Goal: Navigation & Orientation: Find specific page/section

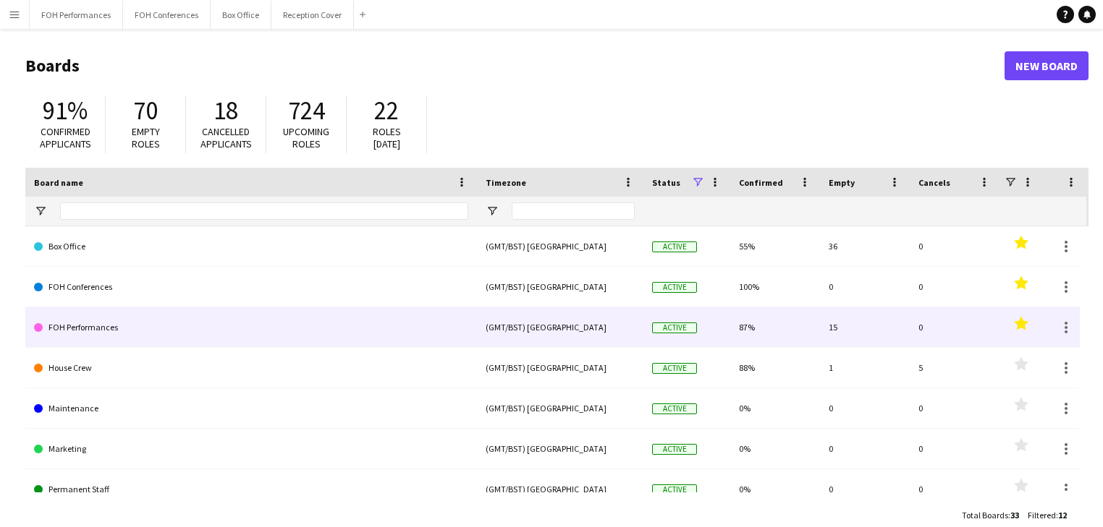
click at [95, 334] on link "FOH Performances" at bounding box center [251, 327] width 434 height 41
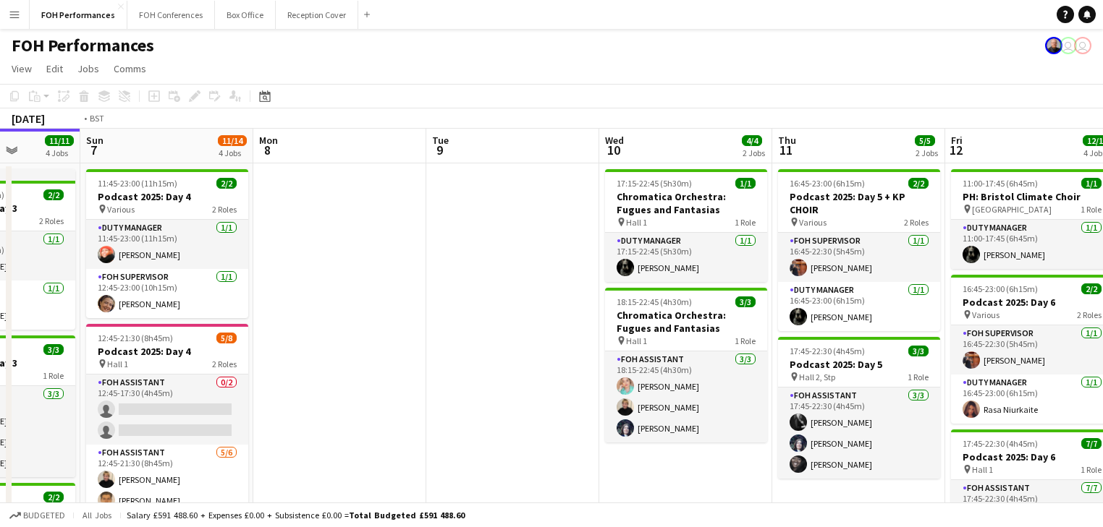
drag, startPoint x: 794, startPoint y: 268, endPoint x: 177, endPoint y: 203, distance: 621.2
click at [177, 203] on app-calendar-viewport "Thu 4 10/10 2 Jobs Fri 5 11/11 2 Jobs Sat 6 11/11 4 Jobs Sun 7 11/14 4 Jobs Mon…" at bounding box center [551, 491] width 1103 height 724
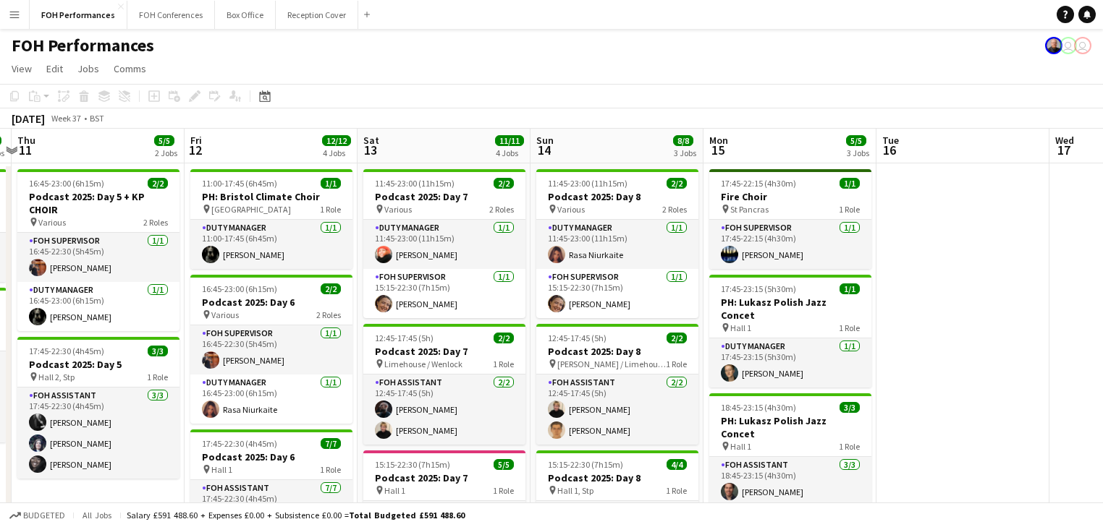
drag, startPoint x: 528, startPoint y: 269, endPoint x: 275, endPoint y: 212, distance: 259.6
click at [275, 212] on app-calendar-viewport "Mon 8 Tue 9 Wed 10 4/4 2 Jobs Thu 11 5/5 2 Jobs Fri 12 12/12 4 Jobs Sat 13 11/1…" at bounding box center [551, 491] width 1103 height 724
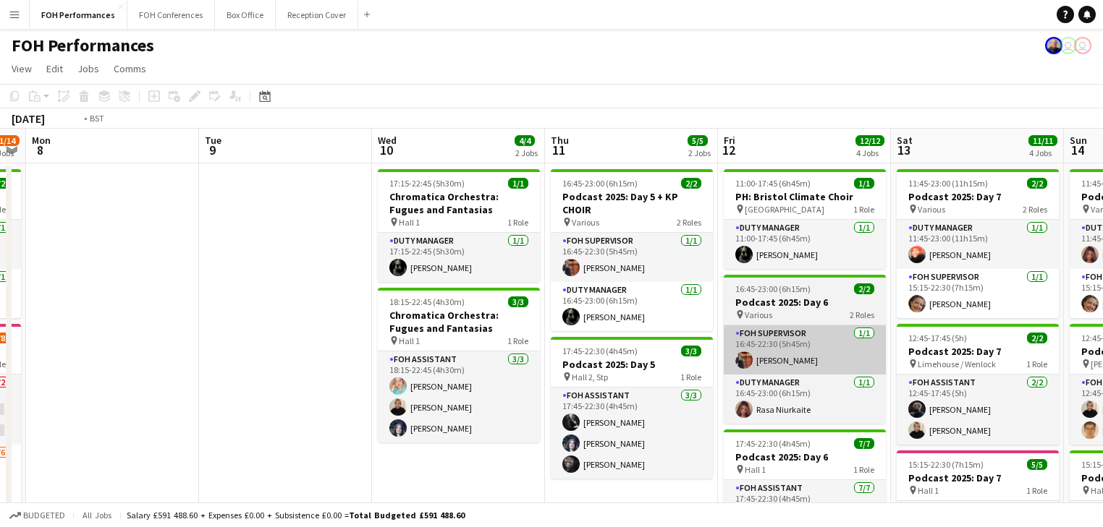
drag, startPoint x: 352, startPoint y: 304, endPoint x: 904, endPoint y: 342, distance: 552.6
click at [904, 342] on app-calendar-viewport "Sat 6 11/11 4 Jobs Sun 7 11/14 4 Jobs Mon 8 Tue 9 Wed 10 4/4 2 Jobs Thu 11 5/5 …" at bounding box center [551, 491] width 1103 height 724
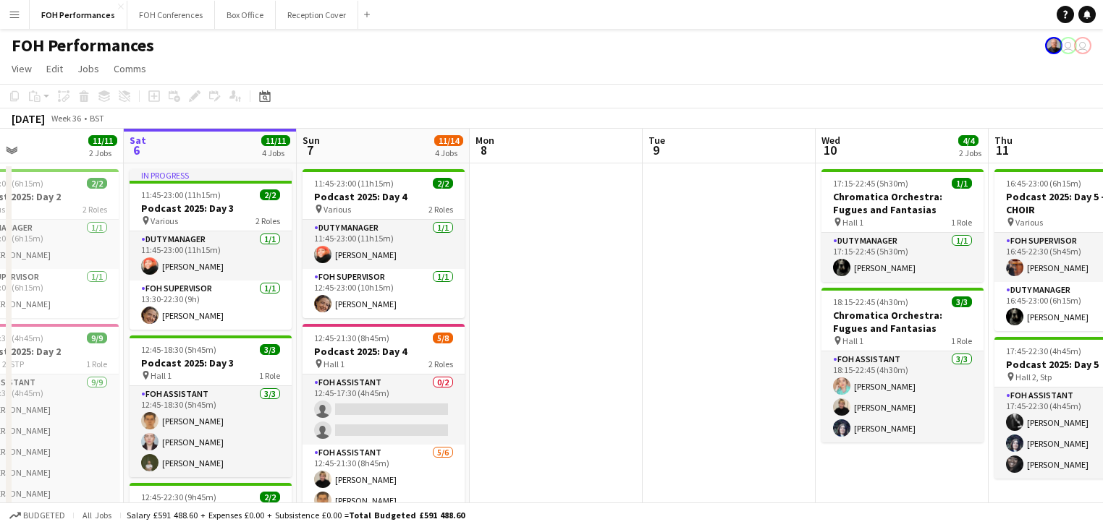
scroll to position [0, 344]
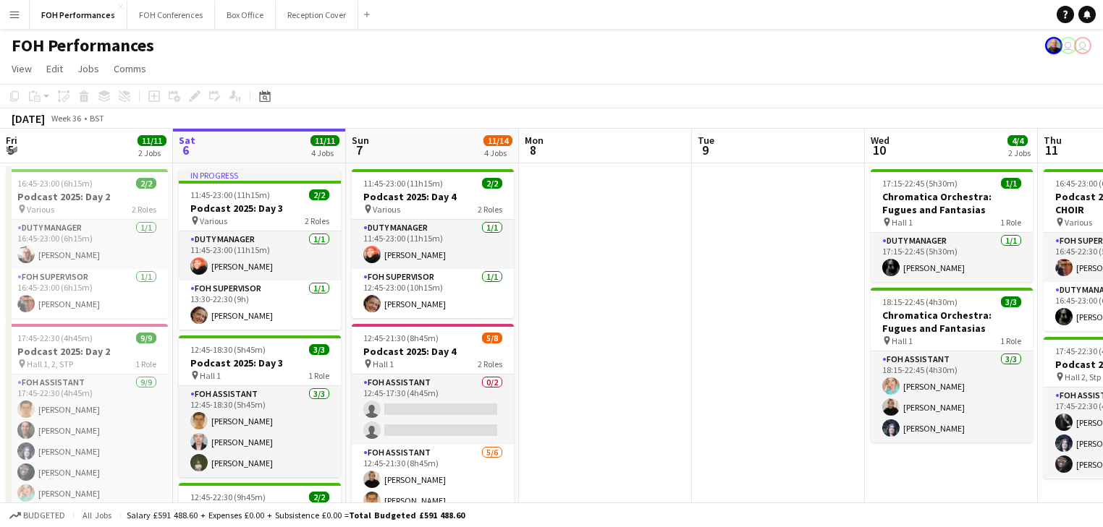
drag, startPoint x: 588, startPoint y: 354, endPoint x: 908, endPoint y: 342, distance: 320.7
click at [908, 342] on app-calendar-viewport "Wed 3 Thu 4 10/10 2 Jobs Fri 5 11/11 2 Jobs Sat 6 11/11 4 Jobs Sun 7 11/14 4 Jo…" at bounding box center [551, 491] width 1103 height 724
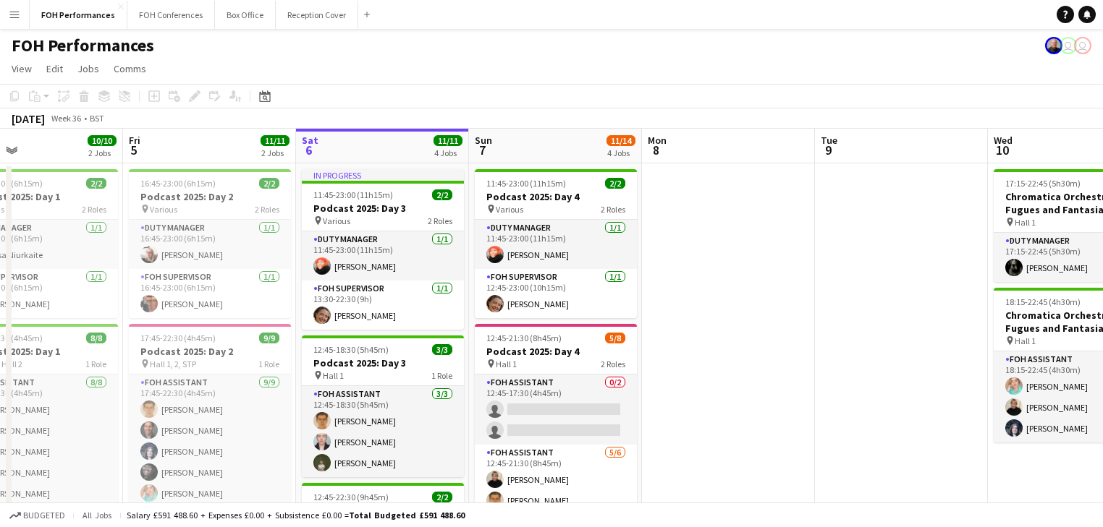
scroll to position [0, 394]
drag, startPoint x: 229, startPoint y: 260, endPoint x: 352, endPoint y: 261, distance: 123.0
click at [352, 261] on app-calendar-viewport "Tue 2 7/7 2 Jobs Wed 3 Thu 4 10/10 2 Jobs Fri 5 11/11 2 Jobs Sat 6 11/11 4 Jobs…" at bounding box center [551, 491] width 1103 height 724
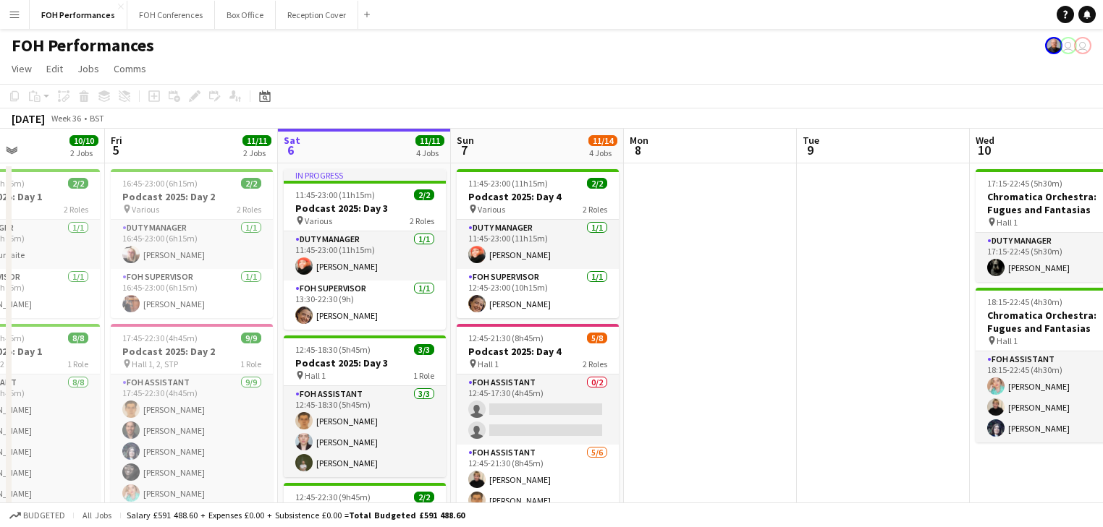
scroll to position [0, 438]
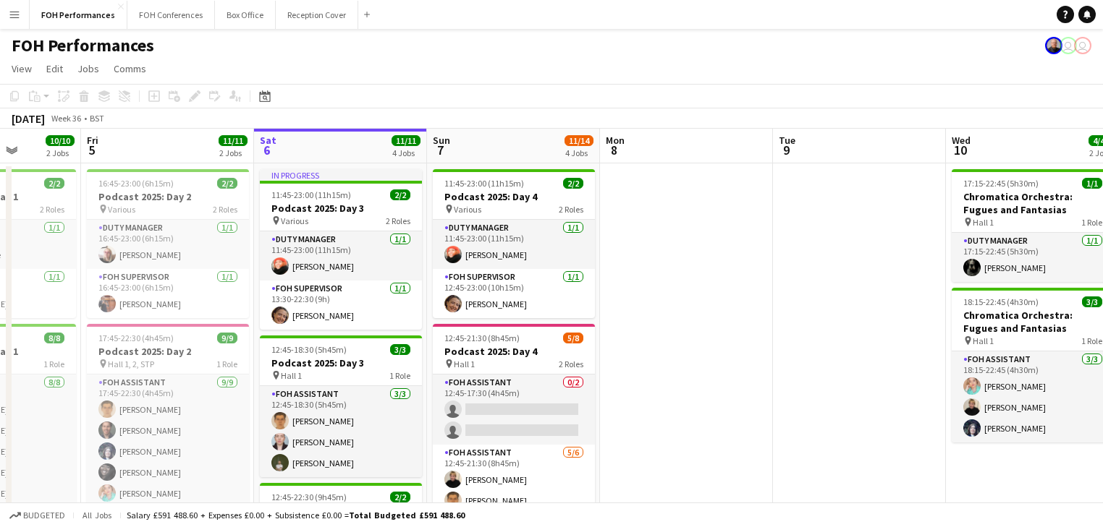
drag, startPoint x: 709, startPoint y: 317, endPoint x: 666, endPoint y: 322, distance: 43.7
click at [666, 322] on app-calendar-viewport "Tue 2 7/7 2 Jobs Wed 3 Thu 4 10/10 2 Jobs Fri 5 11/11 2 Jobs Sat 6 11/11 4 Jobs…" at bounding box center [551, 491] width 1103 height 724
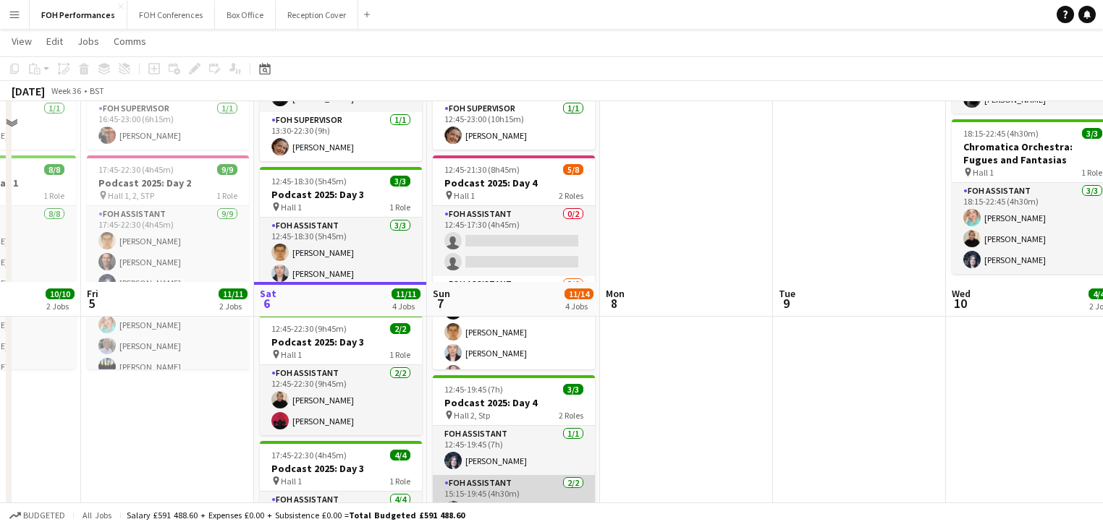
scroll to position [0, 0]
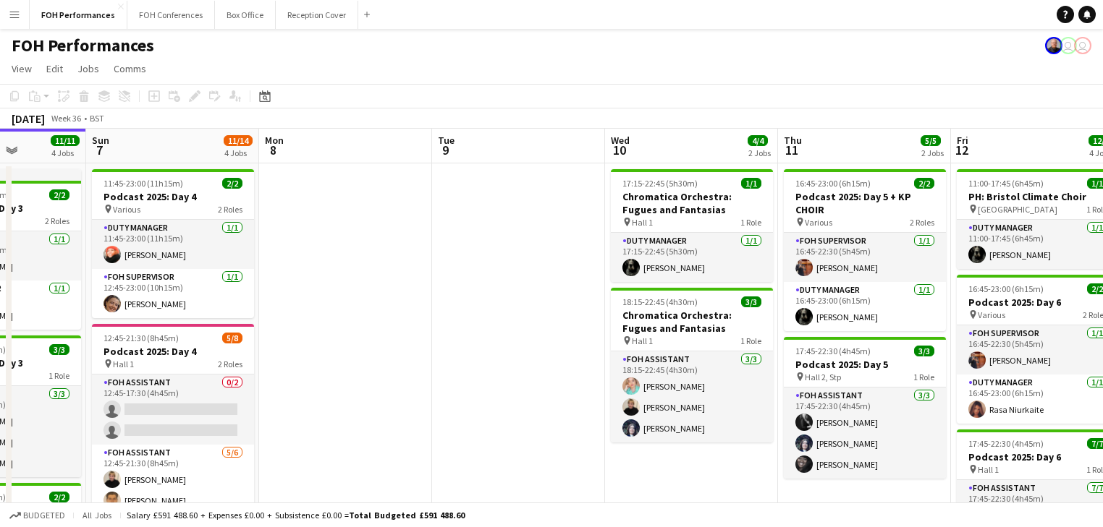
drag, startPoint x: 729, startPoint y: 327, endPoint x: 389, endPoint y: 313, distance: 341.1
click at [389, 313] on app-calendar-viewport "Wed 3 Thu 4 10/10 2 Jobs Fri 5 11/11 2 Jobs Sat 6 11/11 4 Jobs Sun 7 11/14 4 Jo…" at bounding box center [551, 491] width 1103 height 724
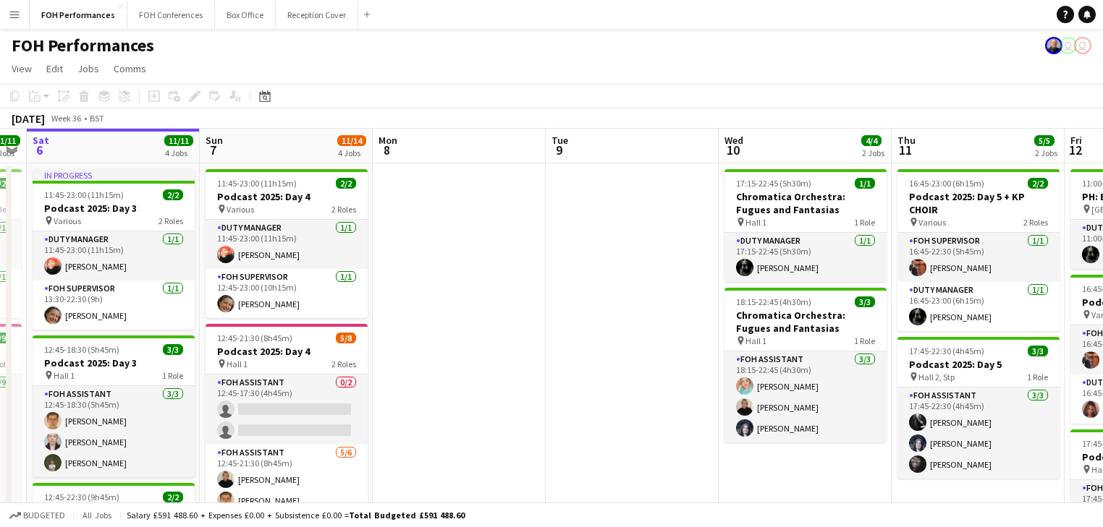
drag, startPoint x: 237, startPoint y: 302, endPoint x: 207, endPoint y: 295, distance: 31.1
click at [208, 300] on app-calendar-viewport "Wed 3 Thu 4 10/10 2 Jobs Fri 5 11/11 2 Jobs Sat 6 11/11 4 Jobs Sun 7 11/14 4 Jo…" at bounding box center [551, 491] width 1103 height 724
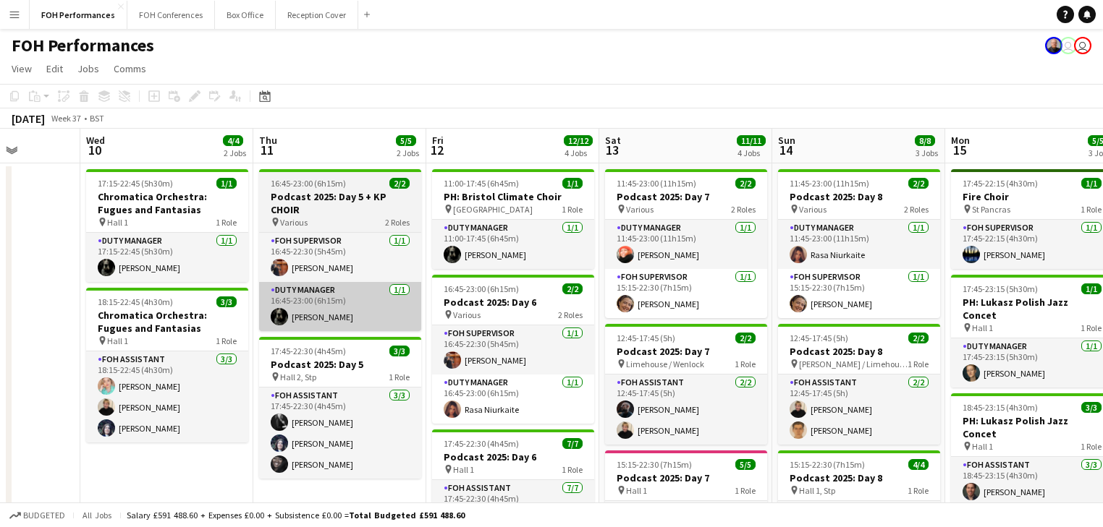
drag, startPoint x: 613, startPoint y: 328, endPoint x: 336, endPoint y: 310, distance: 277.7
click at [339, 313] on app-calendar-viewport "Sat 6 11/11 4 Jobs Sun 7 11/14 4 Jobs Mon 8 Tue 9 Wed 10 4/4 2 Jobs Thu 11 5/5 …" at bounding box center [551, 491] width 1103 height 724
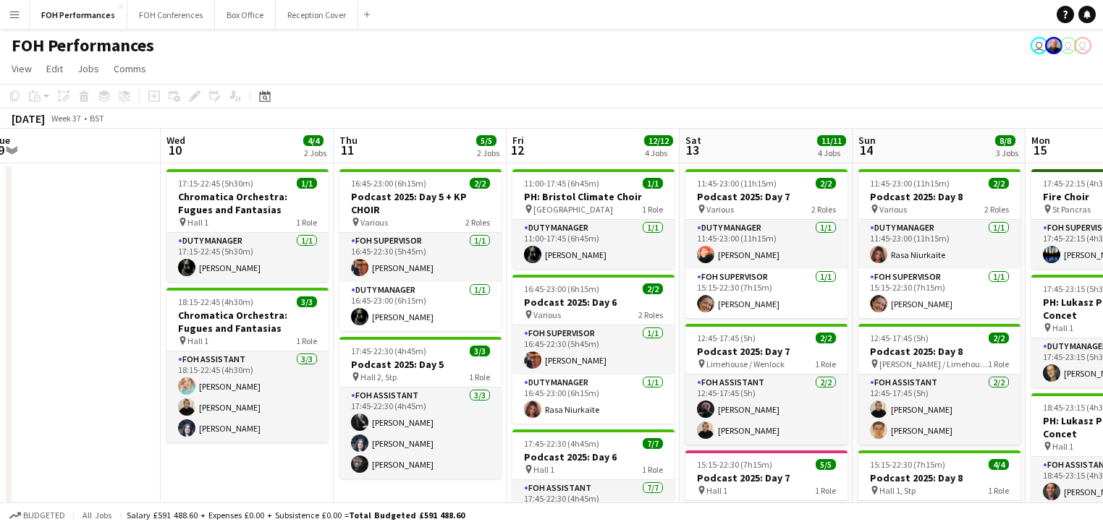
scroll to position [0, 348]
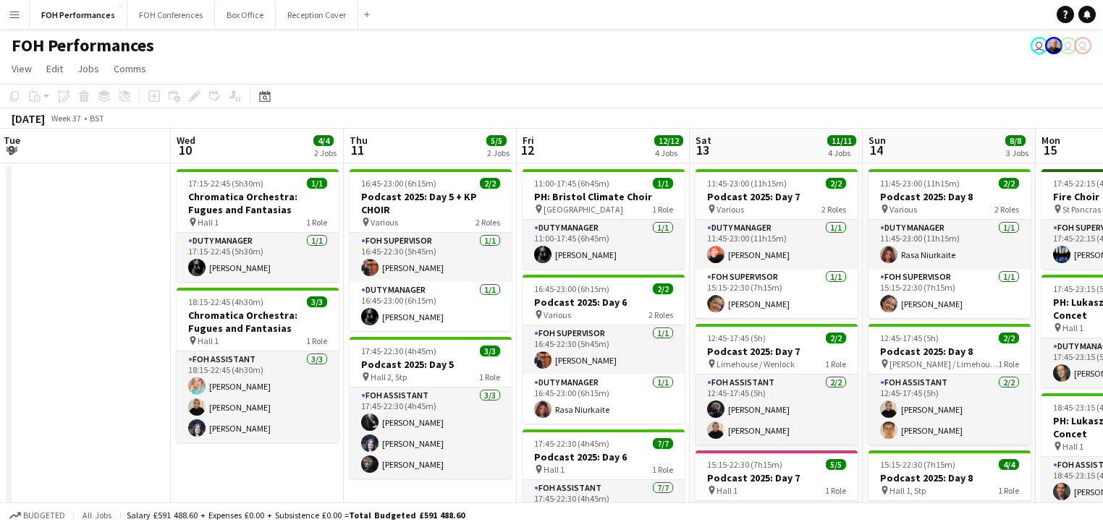
drag, startPoint x: 857, startPoint y: 394, endPoint x: 952, endPoint y: 403, distance: 96.0
click at [952, 403] on app-calendar-viewport "Sun 7 11/14 4 Jobs Mon 8 Tue 9 Wed 10 4/4 2 Jobs Thu 11 5/5 2 Jobs Fri 12 12/12…" at bounding box center [551, 491] width 1103 height 724
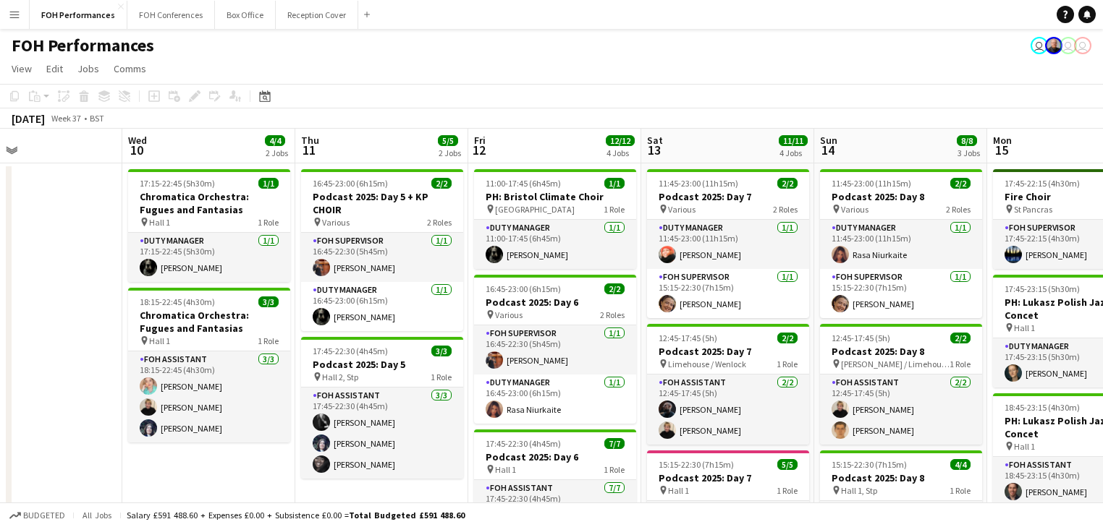
scroll to position [0, 396]
drag, startPoint x: 764, startPoint y: 368, endPoint x: 733, endPoint y: 368, distance: 31.1
click at [733, 368] on app-calendar-viewport "Sun 7 11/14 4 Jobs Mon 8 Tue 9 Wed 10 4/4 2 Jobs Thu 11 5/5 2 Jobs Fri 12 12/12…" at bounding box center [551, 491] width 1103 height 724
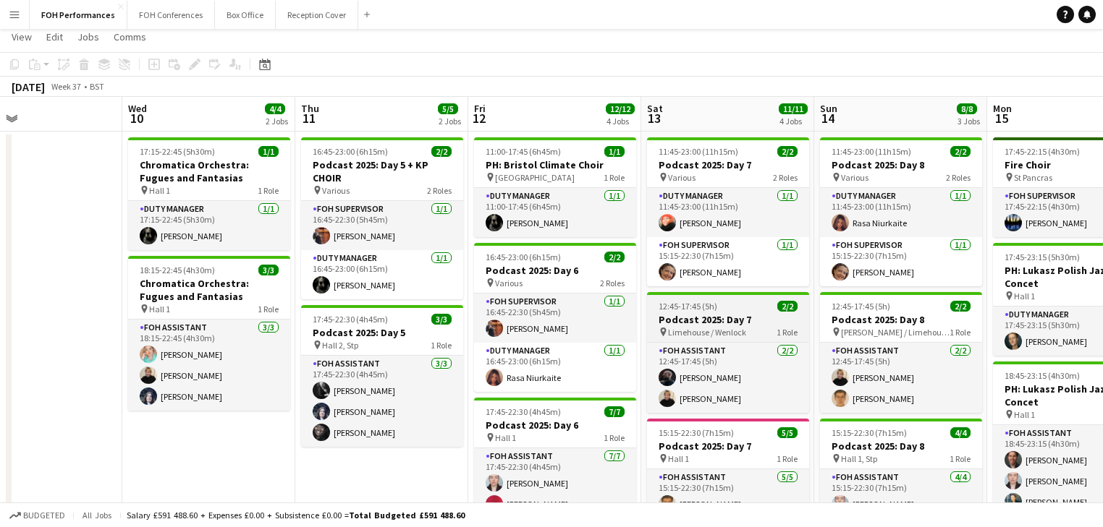
scroll to position [0, 0]
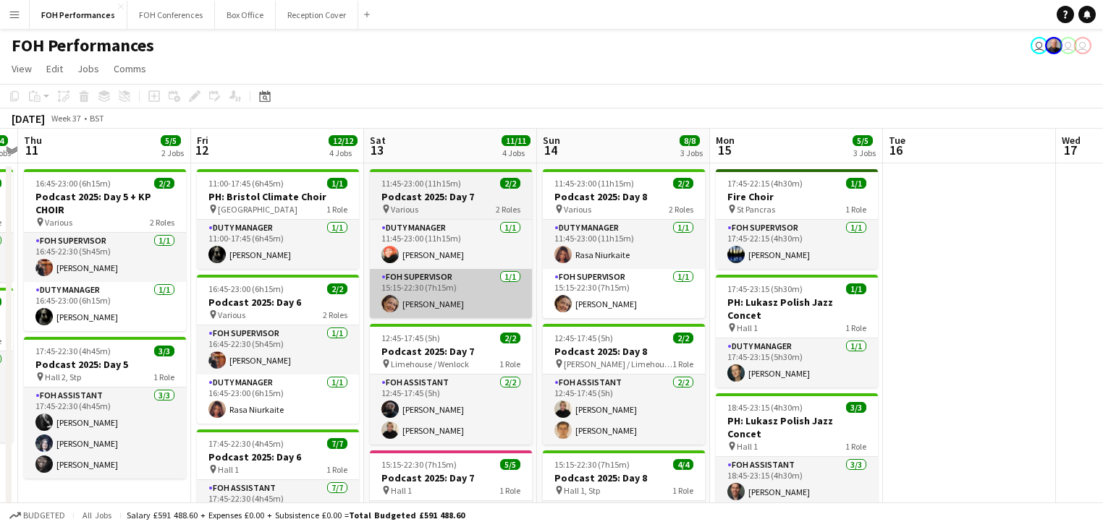
drag, startPoint x: 782, startPoint y: 344, endPoint x: 515, endPoint y: 290, distance: 272.4
click at [508, 306] on app-calendar-viewport "Sun 7 11/14 4 Jobs Mon 8 Tue 9 Wed 10 4/4 2 Jobs Thu 11 5/5 2 Jobs Fri 12 12/12…" at bounding box center [551, 491] width 1103 height 724
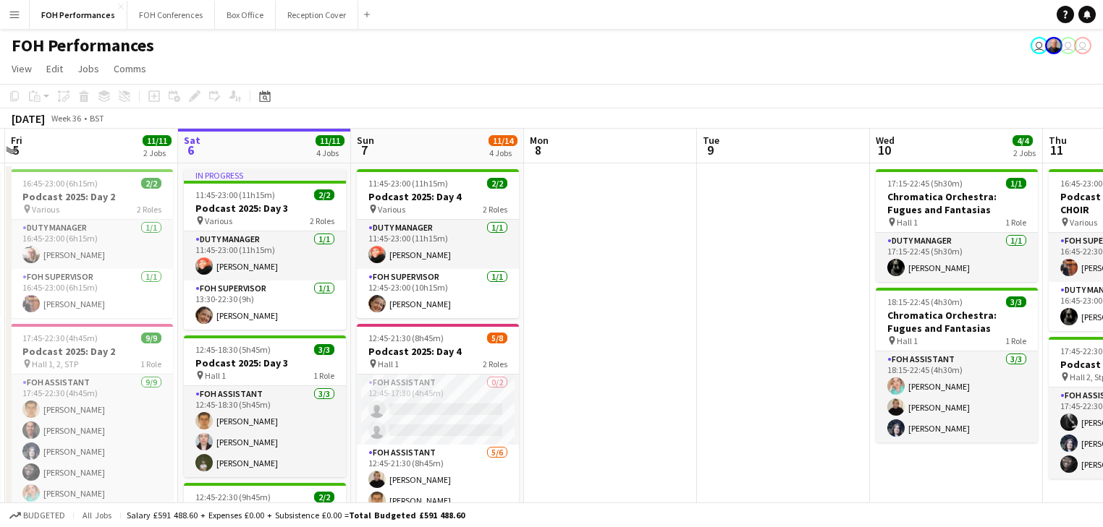
drag, startPoint x: 243, startPoint y: 242, endPoint x: 931, endPoint y: 307, distance: 691.1
click at [931, 307] on app-calendar-viewport "Thu 4 10/10 2 Jobs Fri 5 11/11 2 Jobs Sat 6 11/11 4 Jobs Sun 7 11/14 4 Jobs Mon…" at bounding box center [551, 491] width 1103 height 724
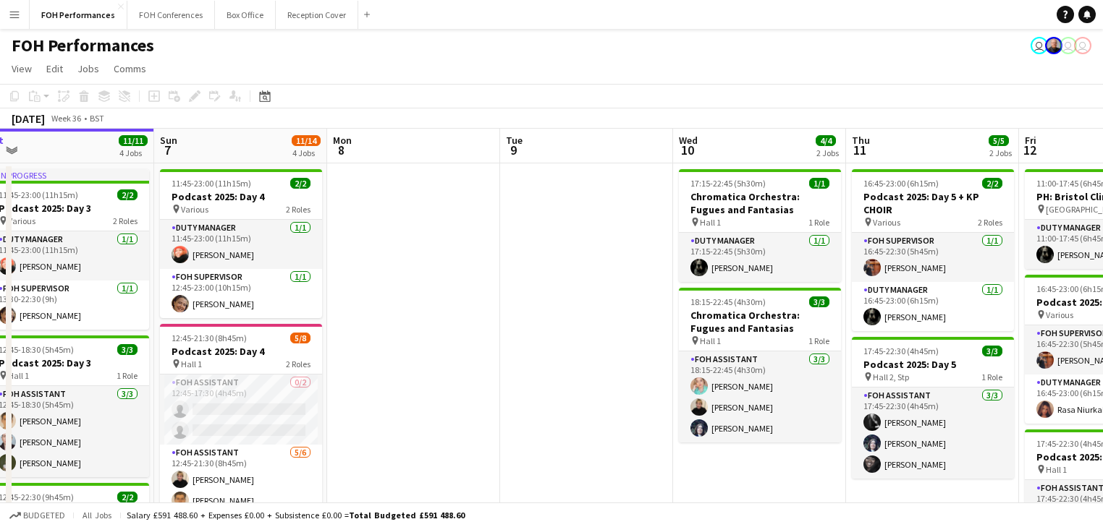
drag, startPoint x: 642, startPoint y: 320, endPoint x: 868, endPoint y: 344, distance: 226.3
click at [868, 344] on app-calendar-viewport "Thu 4 10/10 2 Jobs Fri 5 11/11 2 Jobs Sat 6 11/11 4 Jobs Sun 7 11/14 4 Jobs Mon…" at bounding box center [551, 491] width 1103 height 724
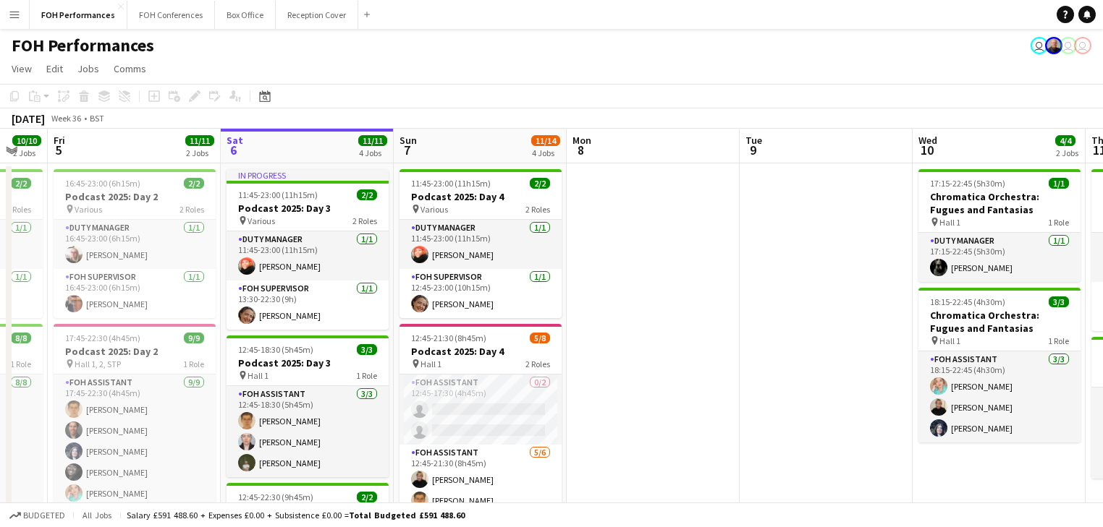
scroll to position [0, 368]
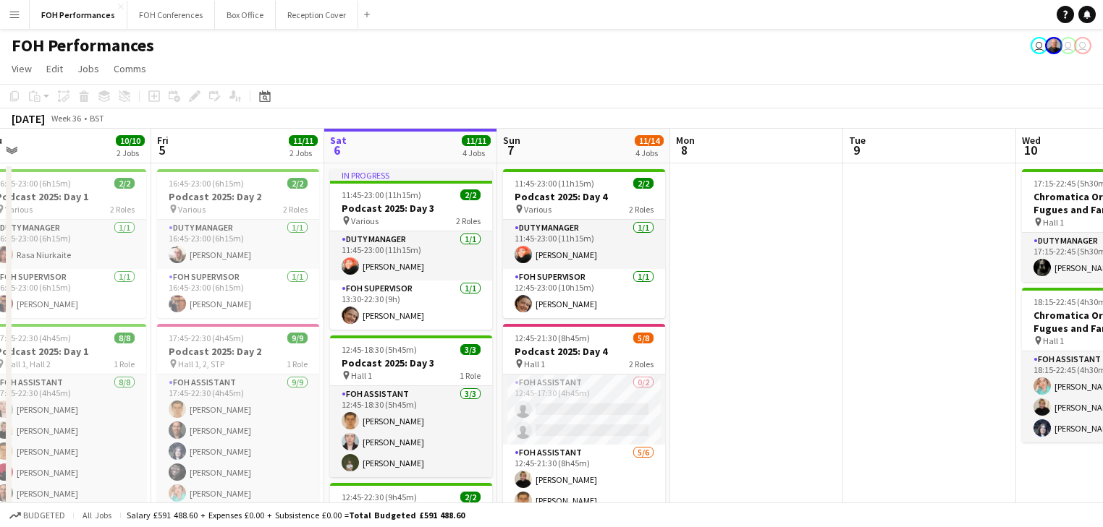
drag, startPoint x: 669, startPoint y: 336, endPoint x: 839, endPoint y: 336, distance: 170.8
click at [839, 336] on app-calendar-viewport "Tue 2 7/7 2 Jobs Wed 3 Thu 4 10/10 2 Jobs Fri 5 11/11 2 Jobs Sat 6 11/11 4 Jobs…" at bounding box center [551, 491] width 1103 height 724
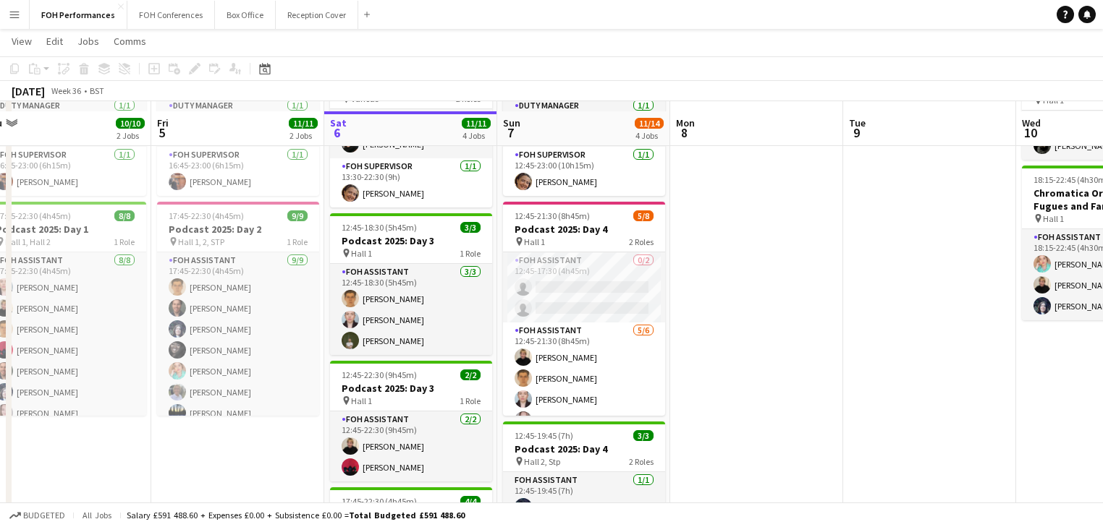
scroll to position [154, 0]
